Goal: Task Accomplishment & Management: Manage account settings

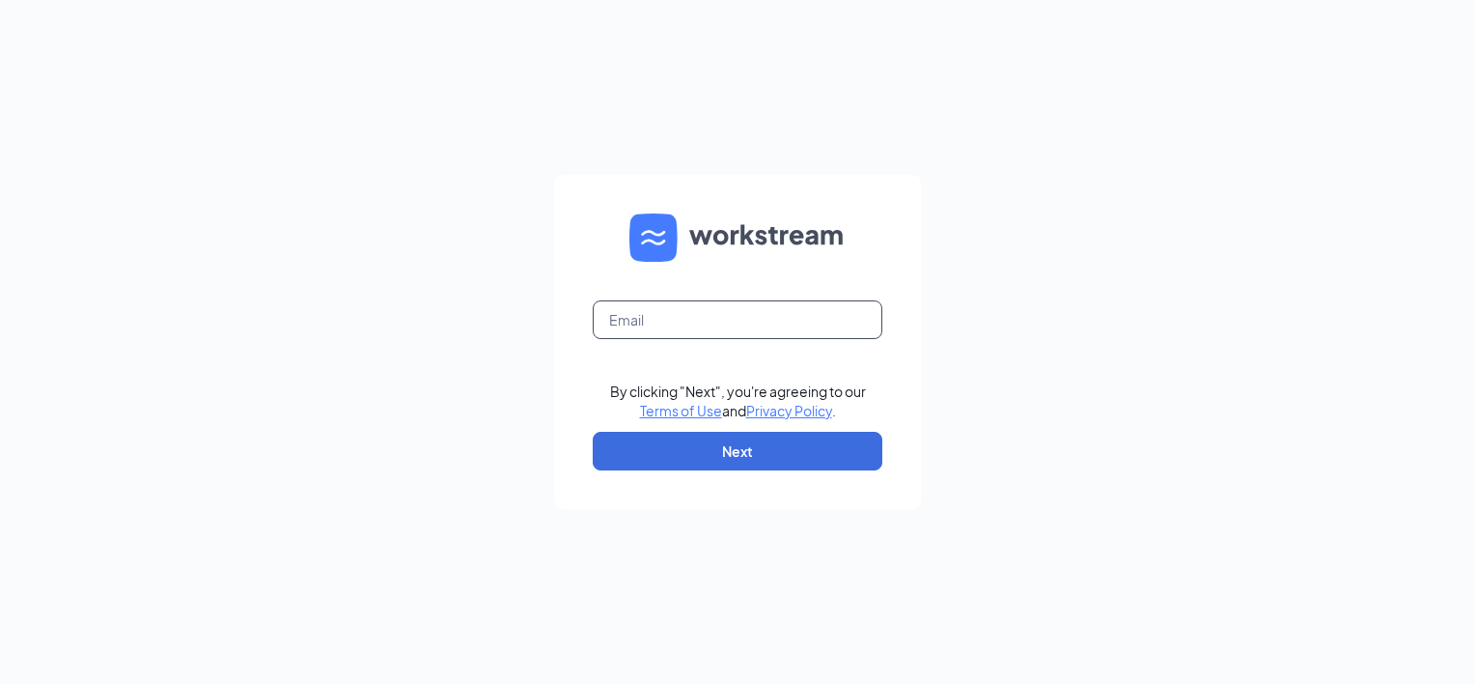
click at [864, 324] on input "text" at bounding box center [738, 319] width 290 height 39
type input "[EMAIL_ADDRESS][DOMAIN_NAME]"
click at [750, 454] on button "Next" at bounding box center [738, 451] width 290 height 39
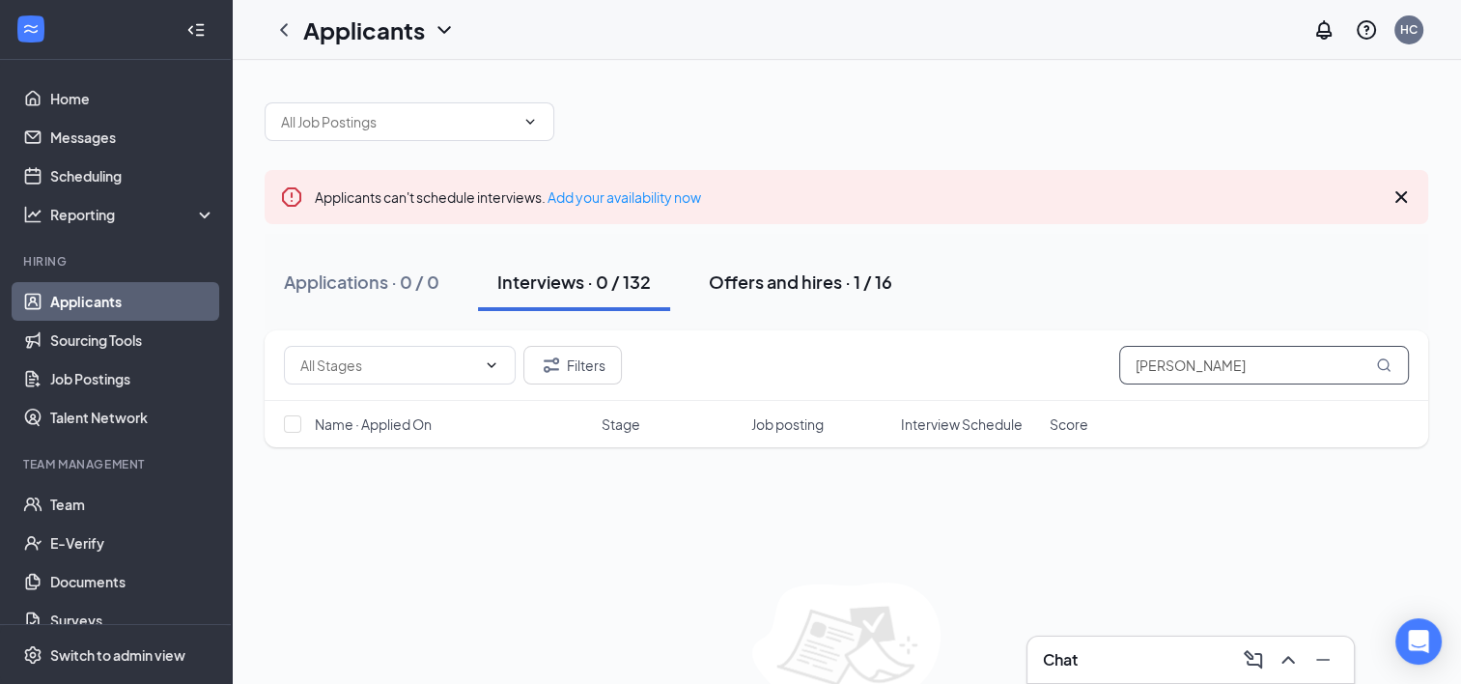
type input "Leonard"
click at [770, 280] on div "Offers and hires · 1 / 16" at bounding box center [800, 281] width 183 height 24
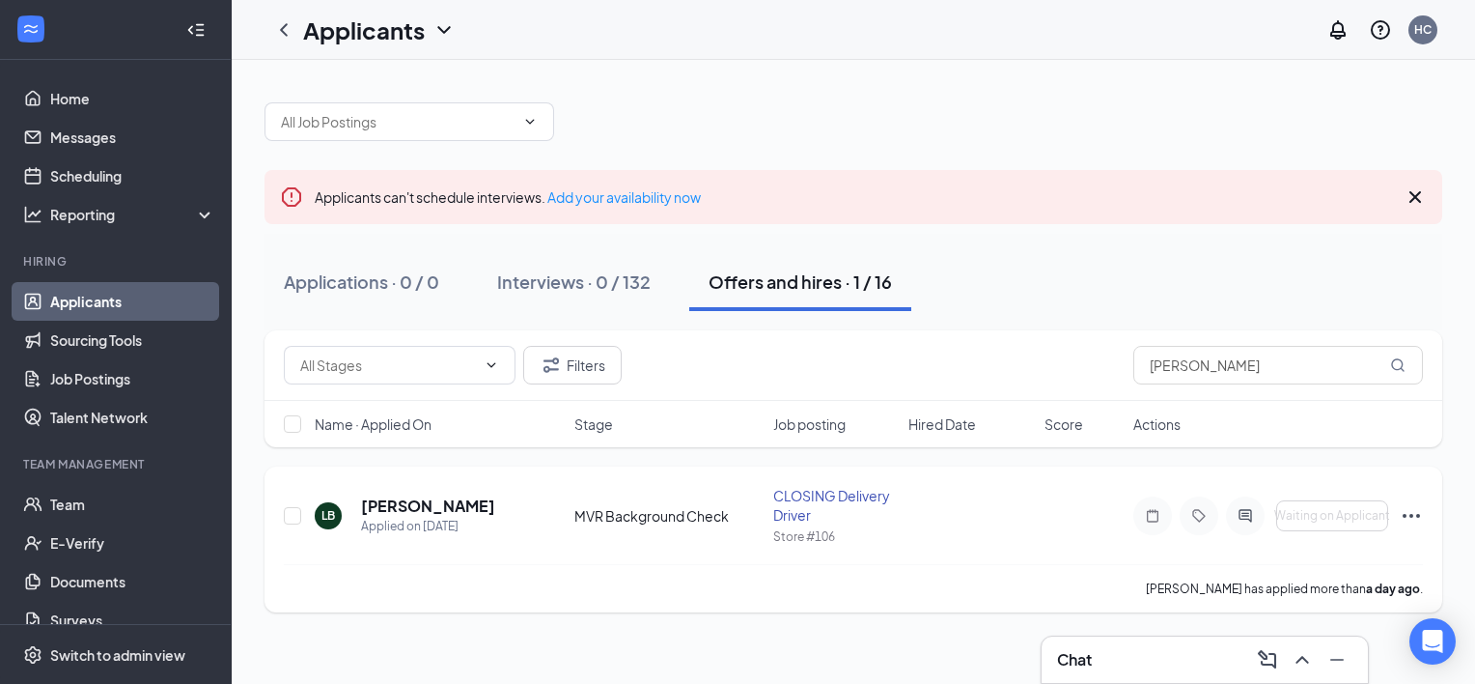
click at [633, 514] on div "MVR Background Check" at bounding box center [667, 515] width 186 height 19
